Goal: Information Seeking & Learning: Learn about a topic

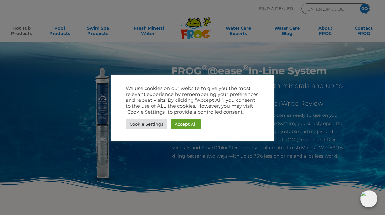
click at [189, 129] on link "Accept All" at bounding box center [186, 124] width 30 height 10
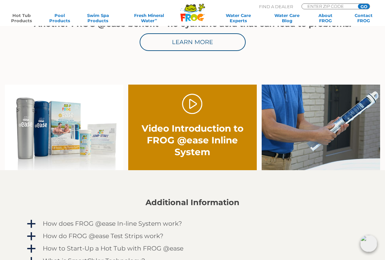
scroll to position [363, 0]
click at [61, 145] on img at bounding box center [64, 128] width 119 height 86
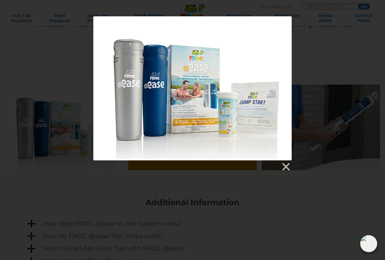
click at [278, 207] on div at bounding box center [192, 94] width 385 height 914
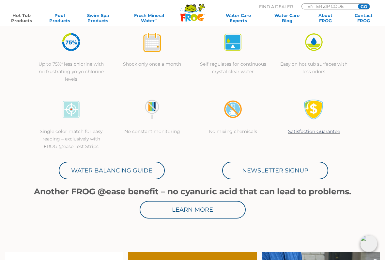
scroll to position [195, 0]
click at [124, 172] on link "Water Balancing Guide" at bounding box center [112, 171] width 106 height 18
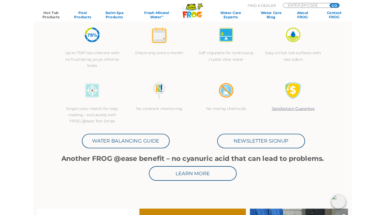
scroll to position [214, 0]
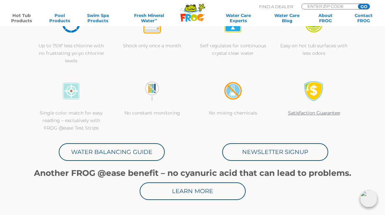
click at [133, 160] on link "Water Balancing Guide" at bounding box center [112, 152] width 106 height 18
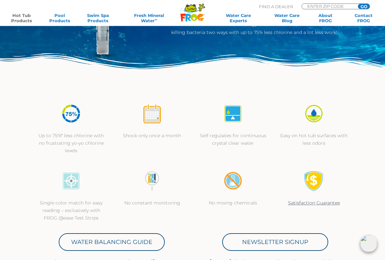
scroll to position [123, 0]
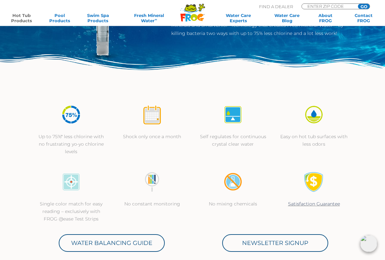
click at [151, 128] on div at bounding box center [152, 119] width 68 height 28
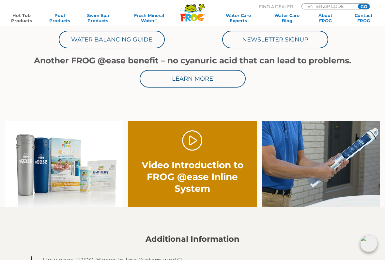
scroll to position [326, 0]
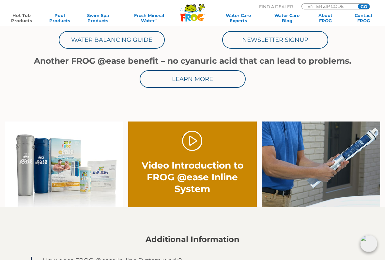
click at [192, 142] on link "." at bounding box center [192, 141] width 21 height 21
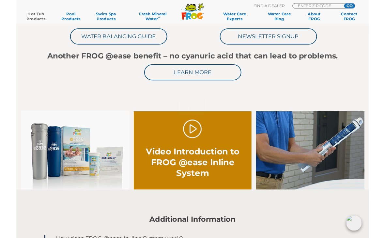
scroll to position [344, 0]
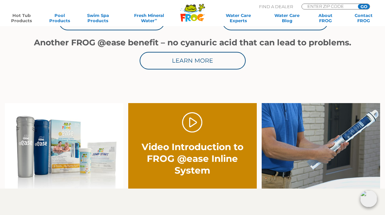
click at [209, 57] on link "Learn More" at bounding box center [193, 61] width 106 height 18
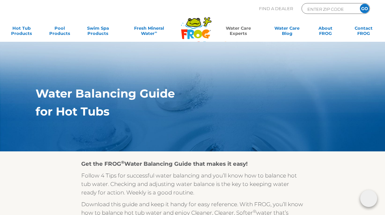
scroll to position [7, 0]
